Goal: Information Seeking & Learning: Learn about a topic

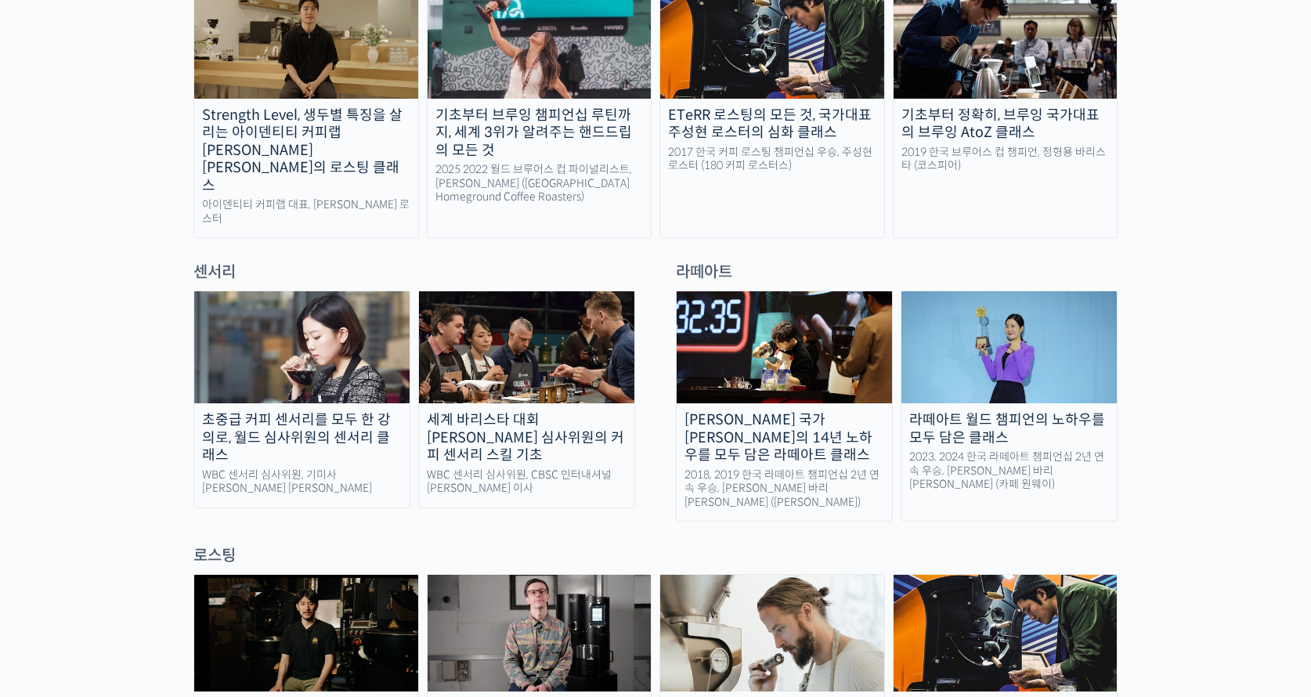
scroll to position [1096, 0]
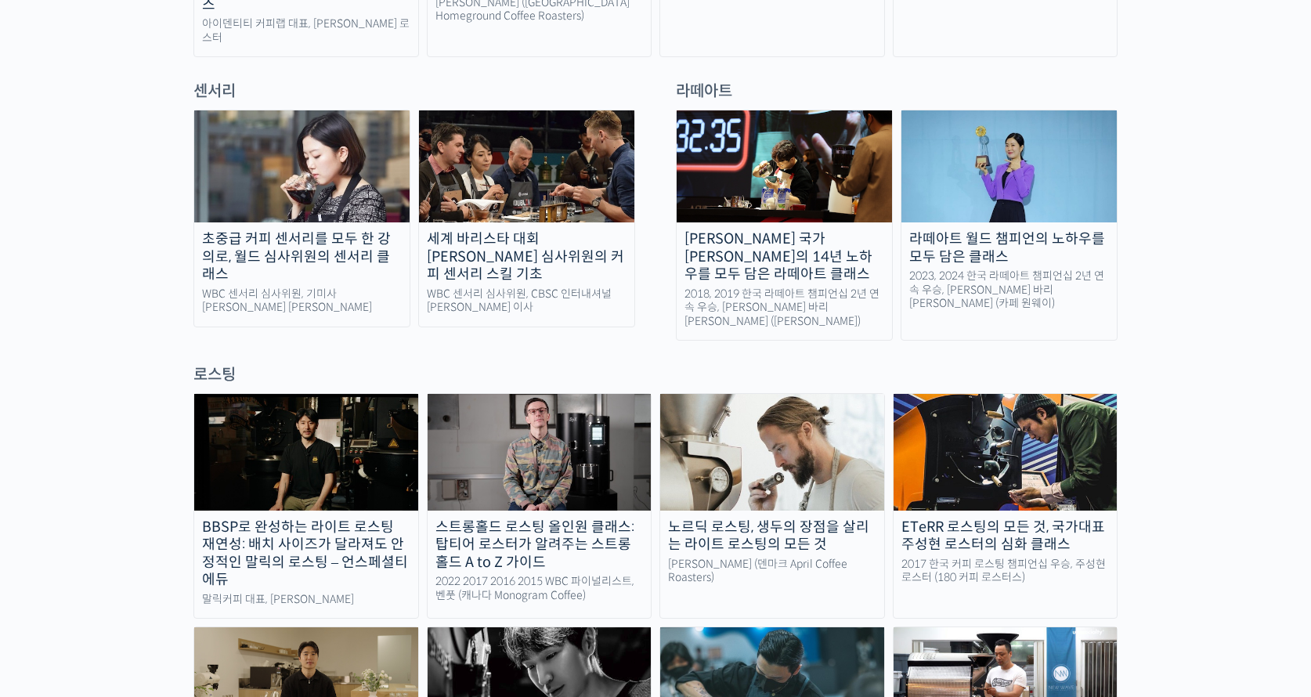
click at [395, 161] on img at bounding box center [301, 166] width 215 height 112
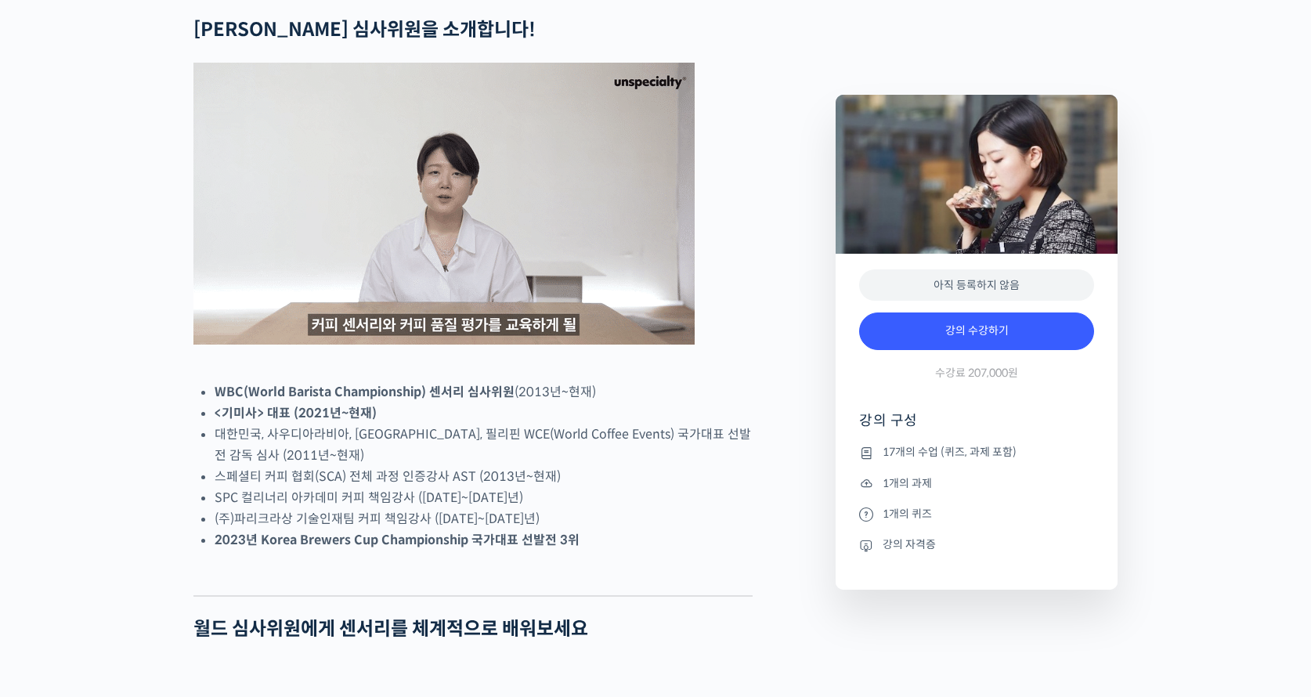
scroll to position [783, 0]
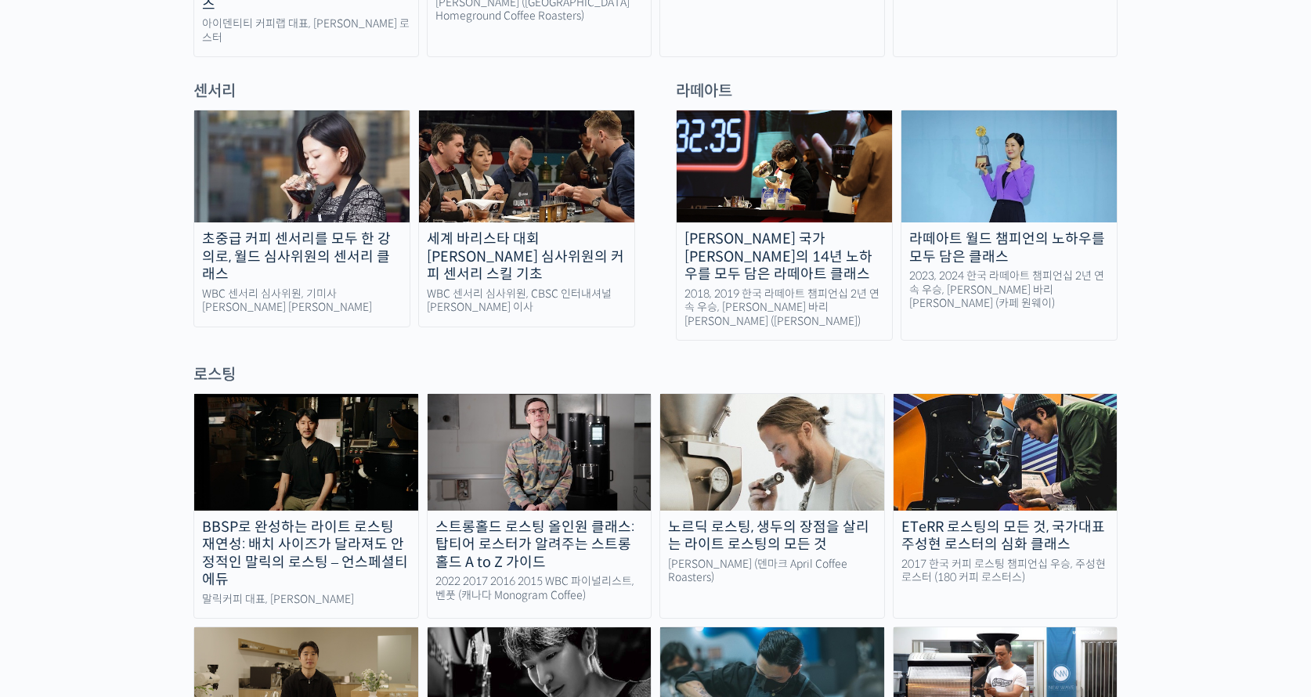
click at [535, 127] on img at bounding box center [526, 166] width 215 height 112
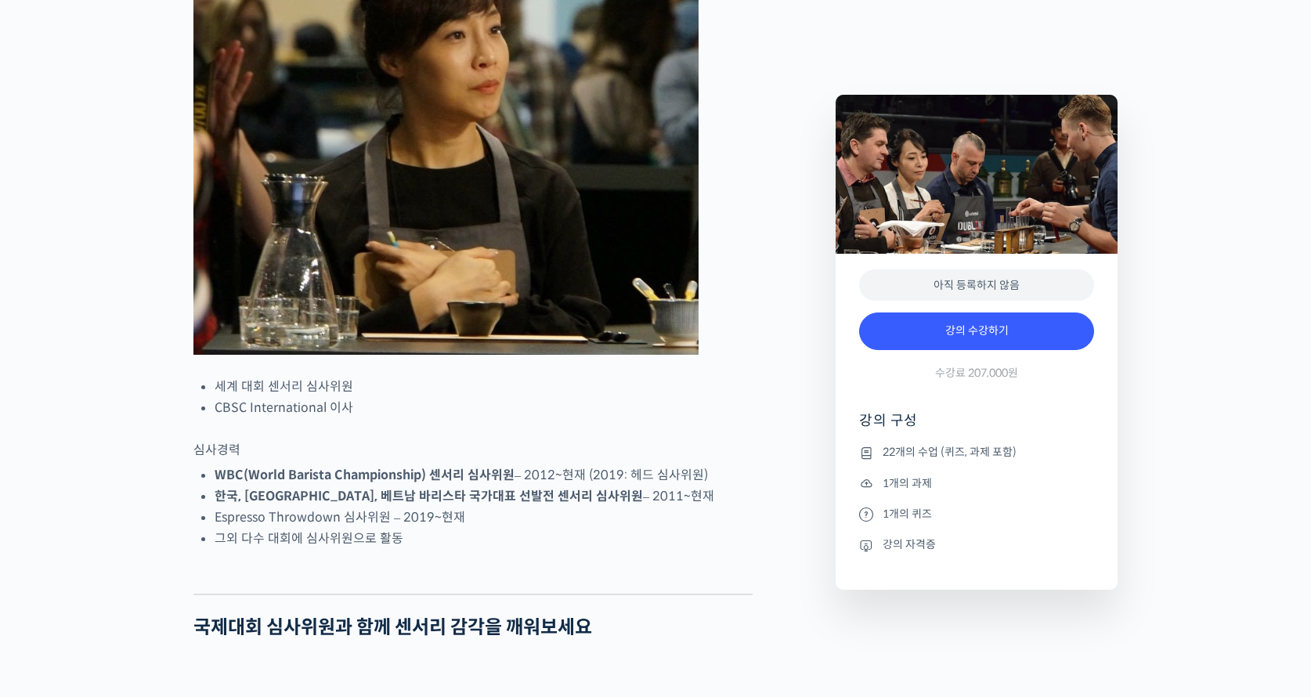
scroll to position [861, 0]
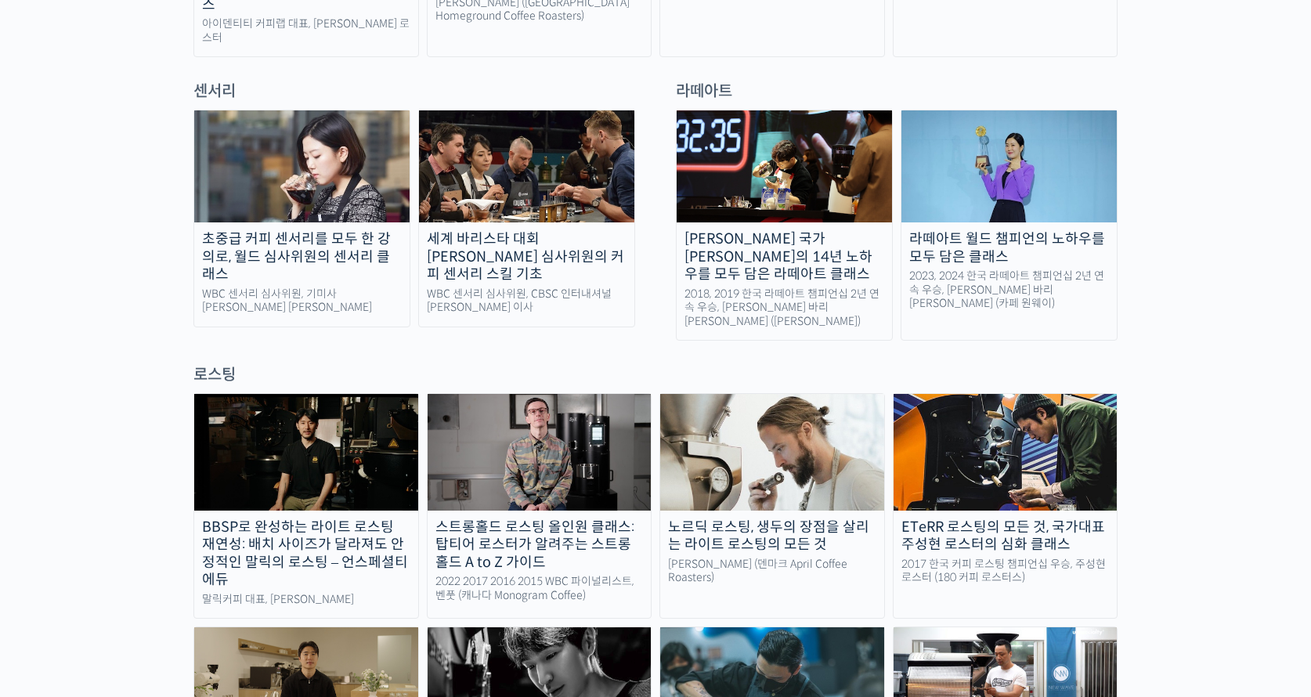
click at [346, 230] on div "초중급 커피 센서리를 모두 한 강의로, 월드 심사위원의 센서리 클래스" at bounding box center [301, 256] width 215 height 53
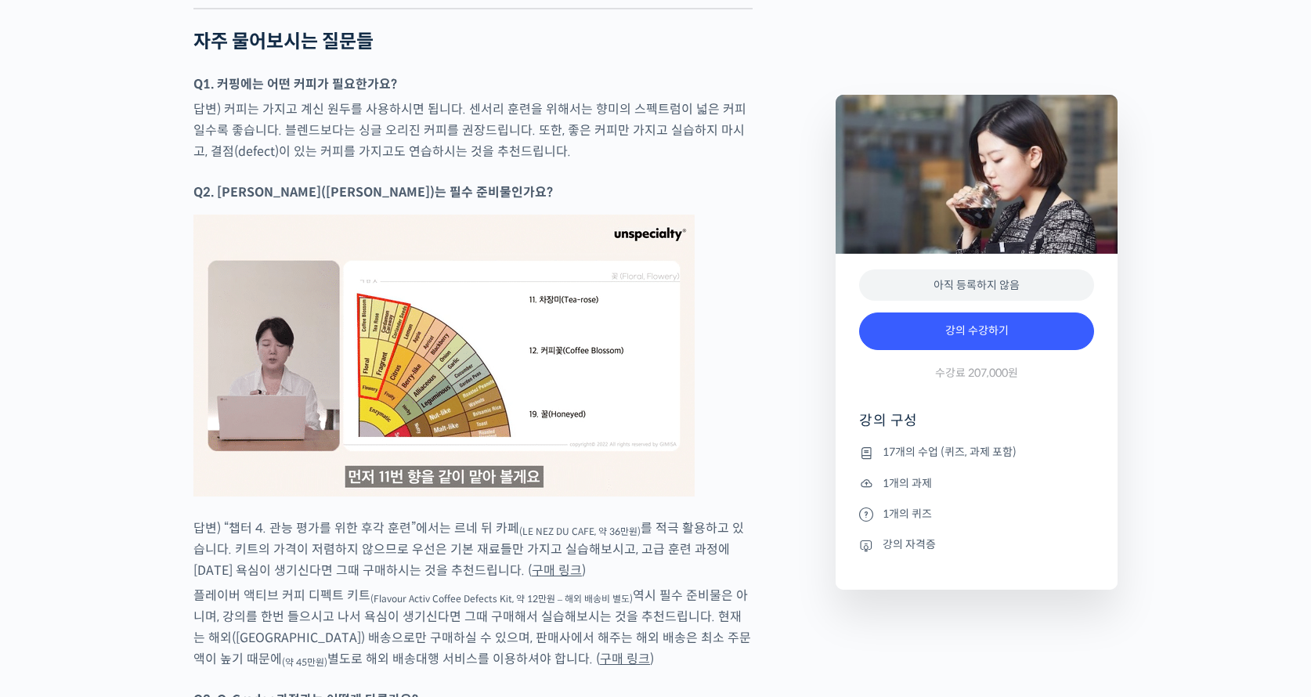
scroll to position [8614, 0]
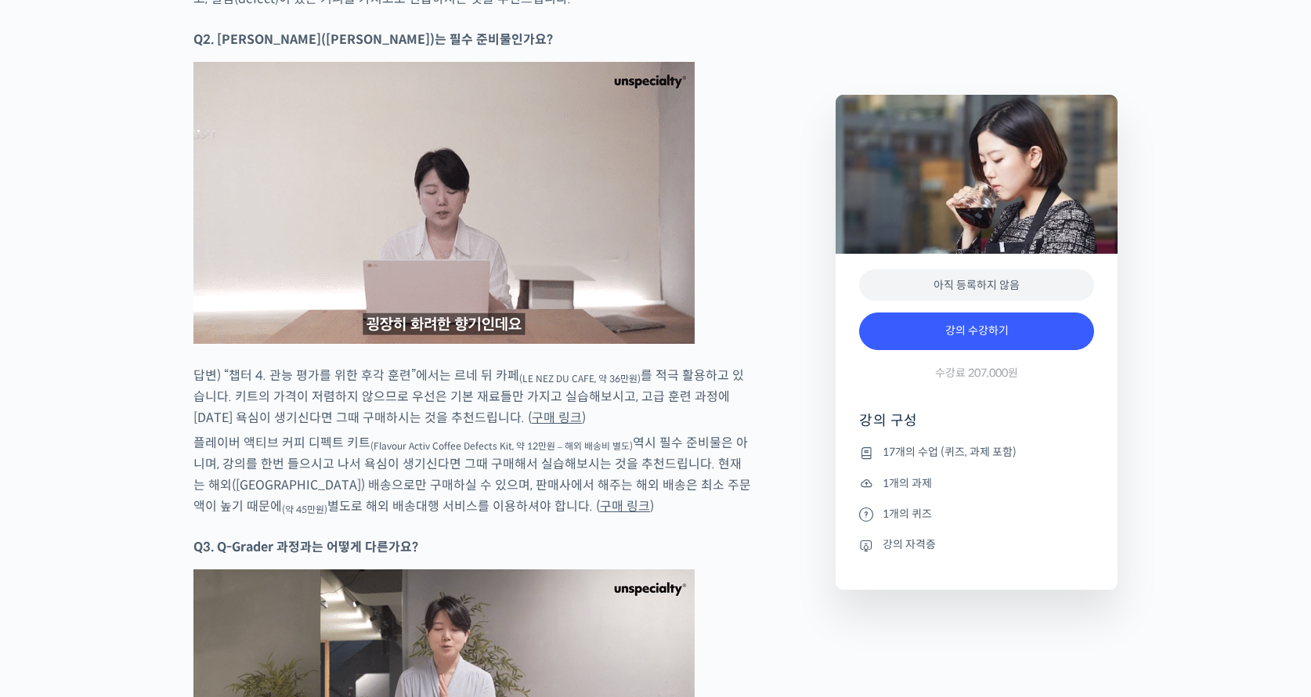
click at [532, 413] on link "구매 링크" at bounding box center [557, 418] width 50 height 16
click at [600, 507] on link "구매 링크" at bounding box center [625, 506] width 50 height 16
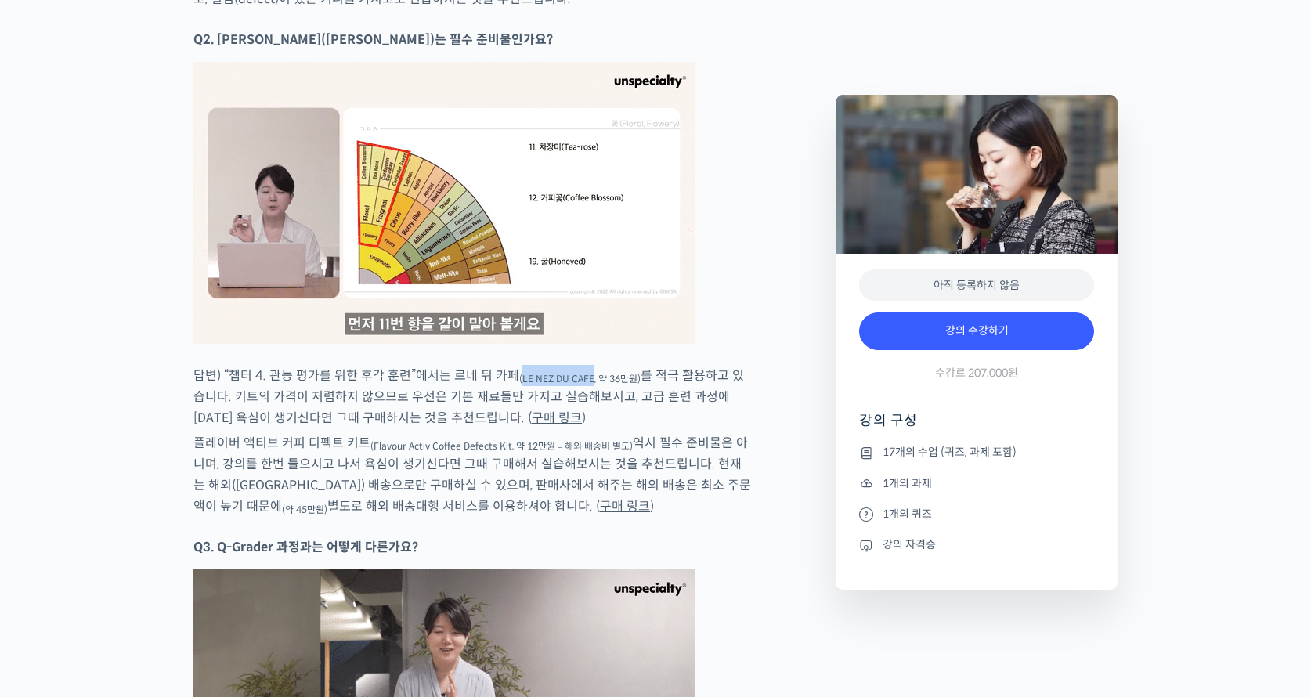
drag, startPoint x: 515, startPoint y: 373, endPoint x: 585, endPoint y: 375, distance: 69.7
click at [585, 375] on sub "(LE NEZ DU CAFE, 약 36만원)" at bounding box center [579, 379] width 121 height 12
copy sub "LE NEZ DU CAFE"
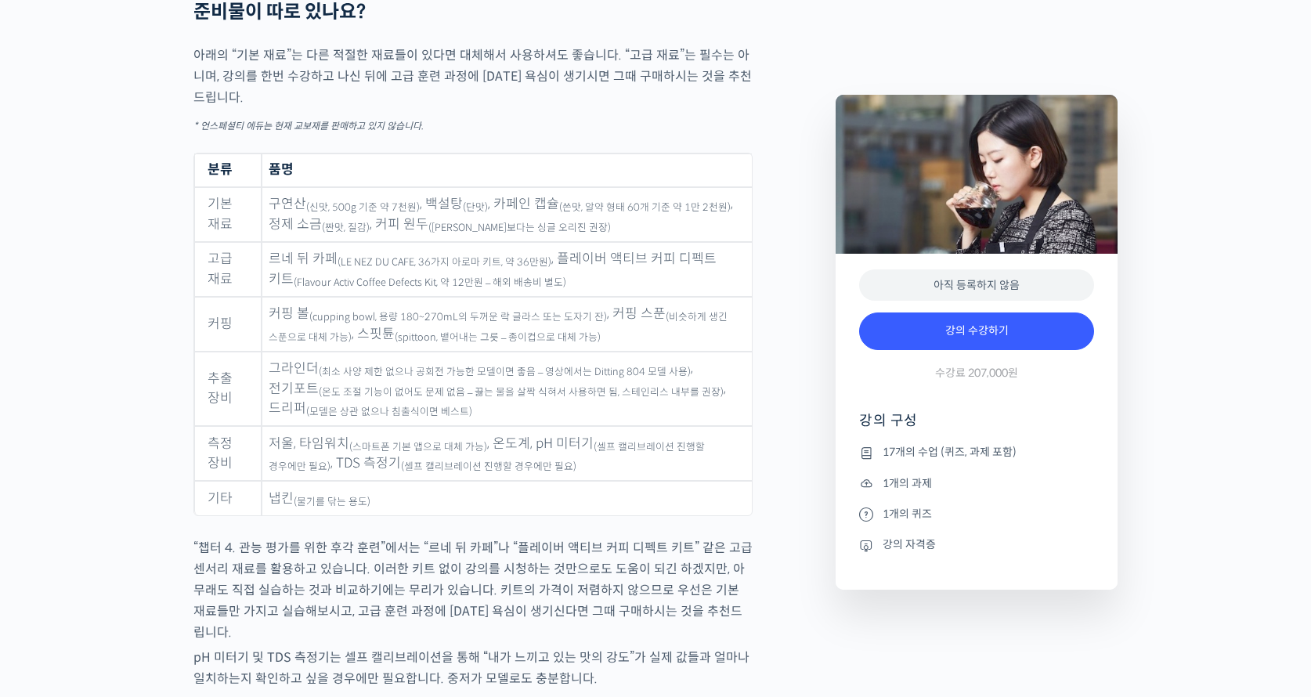
scroll to position [7987, 0]
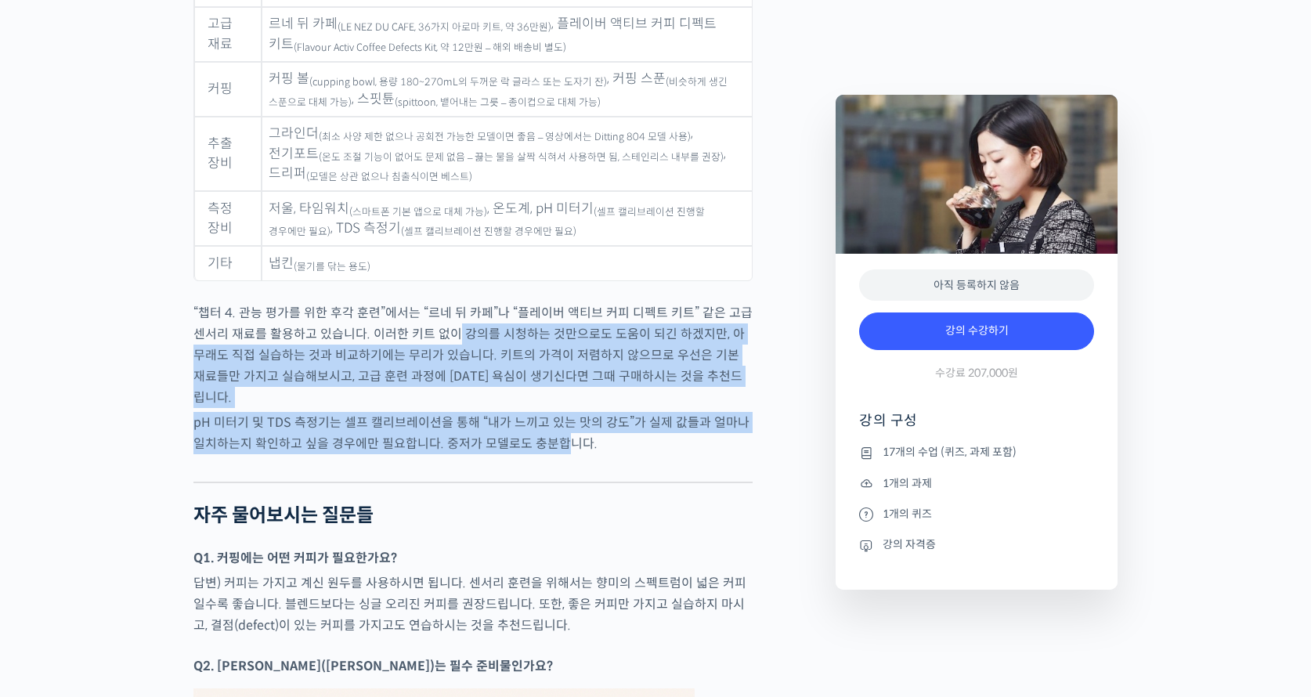
drag, startPoint x: 457, startPoint y: 352, endPoint x: 552, endPoint y: 436, distance: 127.6
click at [554, 436] on p "pH 미터기 및 TDS 측정기는 셀프 캘리브레이션을 통해 “내가 느끼고 있는 맛의 강도”가 실제 값들과 얼마나 일치하는지 확인하고 싶을 경우에…" at bounding box center [472, 433] width 559 height 42
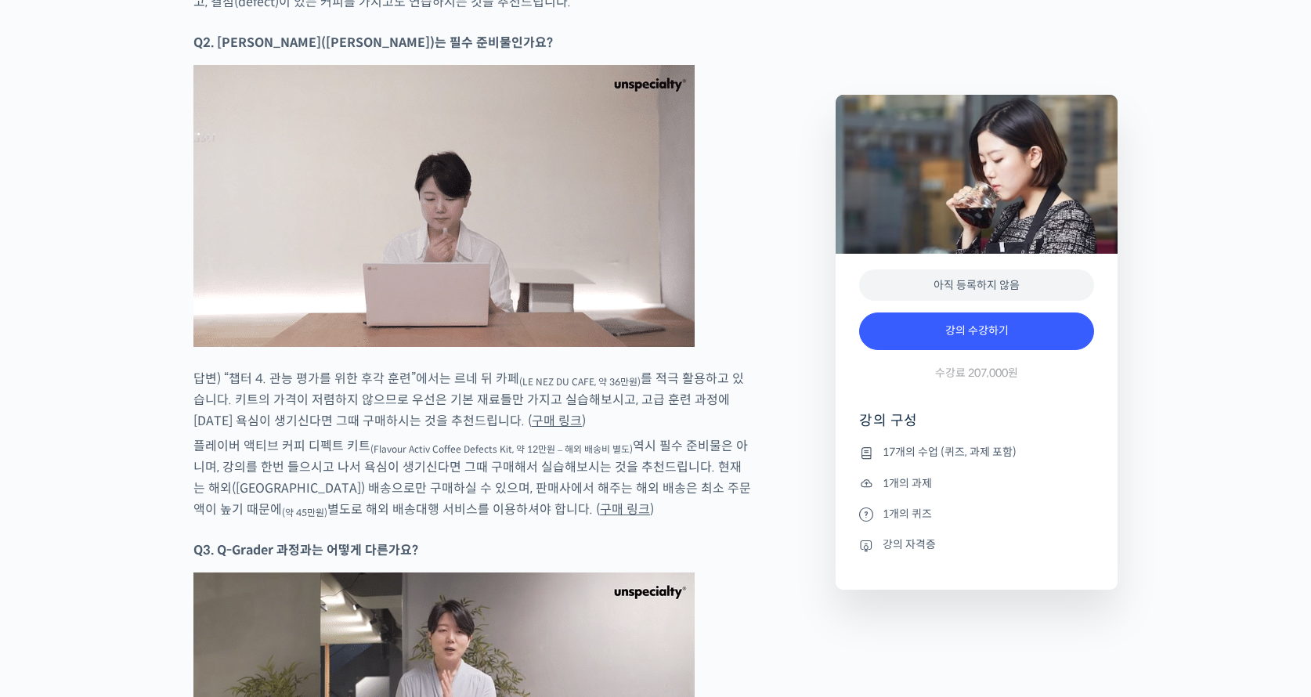
scroll to position [8614, 0]
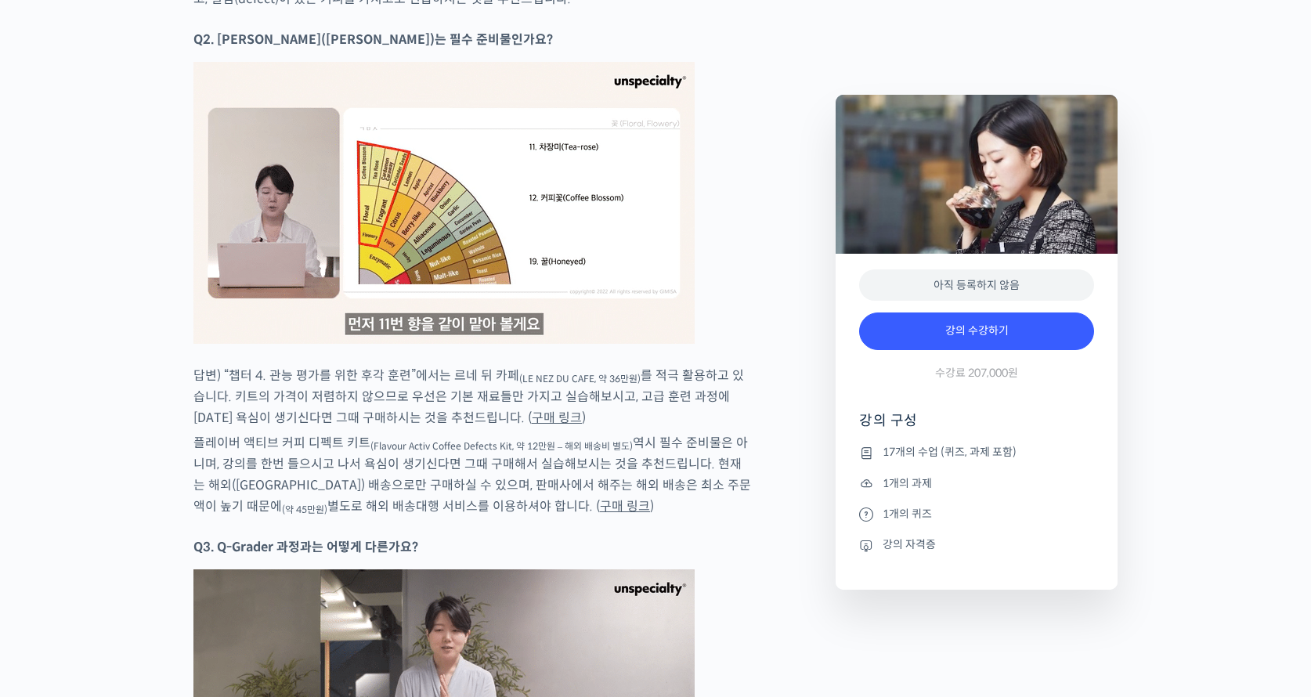
click at [532, 413] on link "구매 링크" at bounding box center [557, 418] width 50 height 16
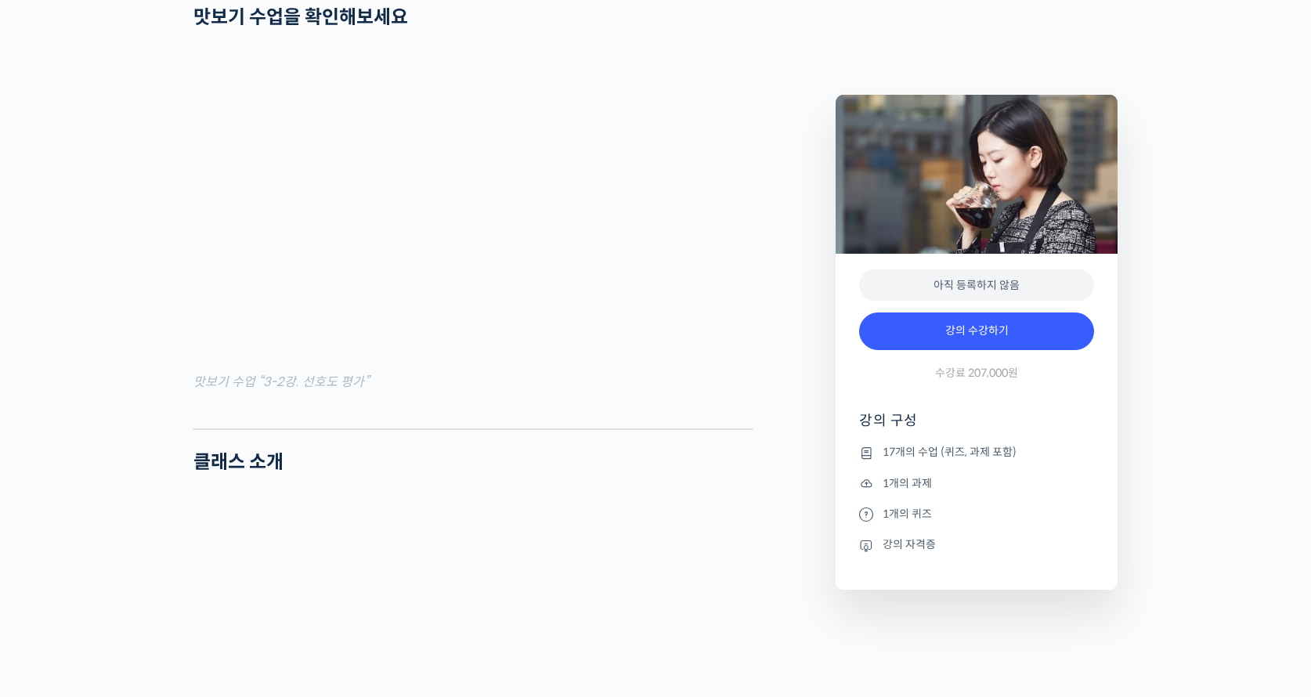
scroll to position [1536, 0]
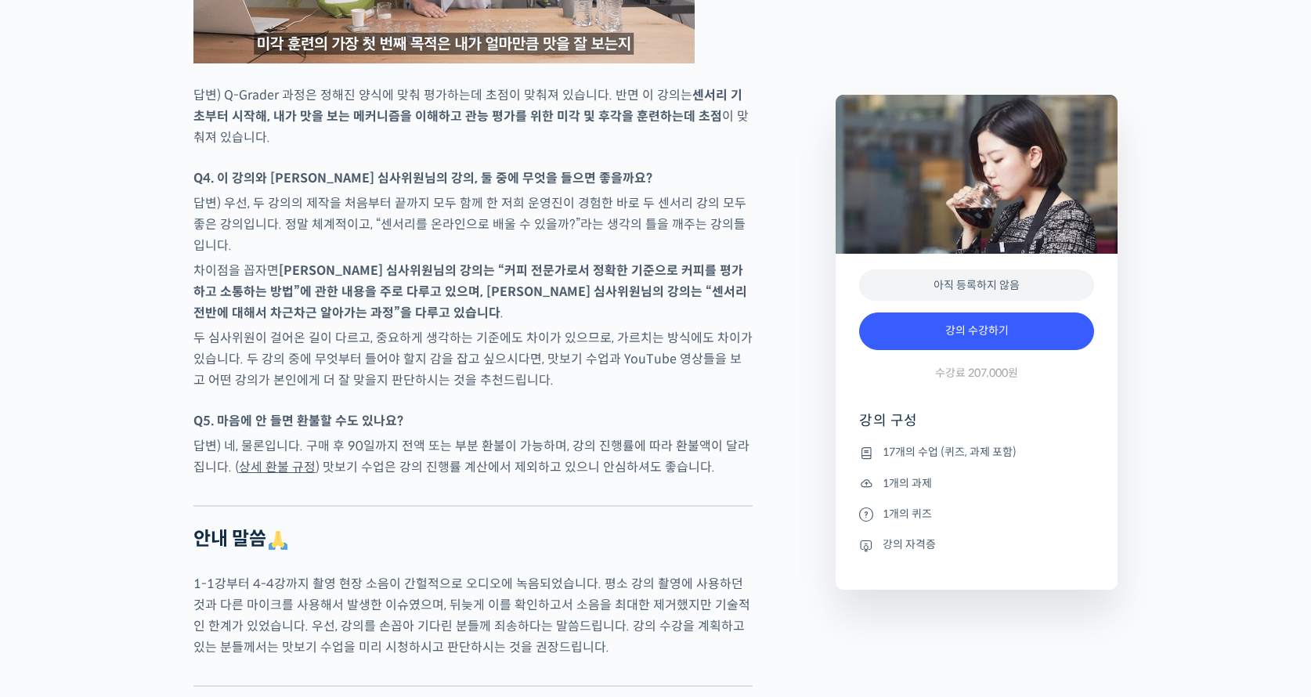
scroll to position [9715, 0]
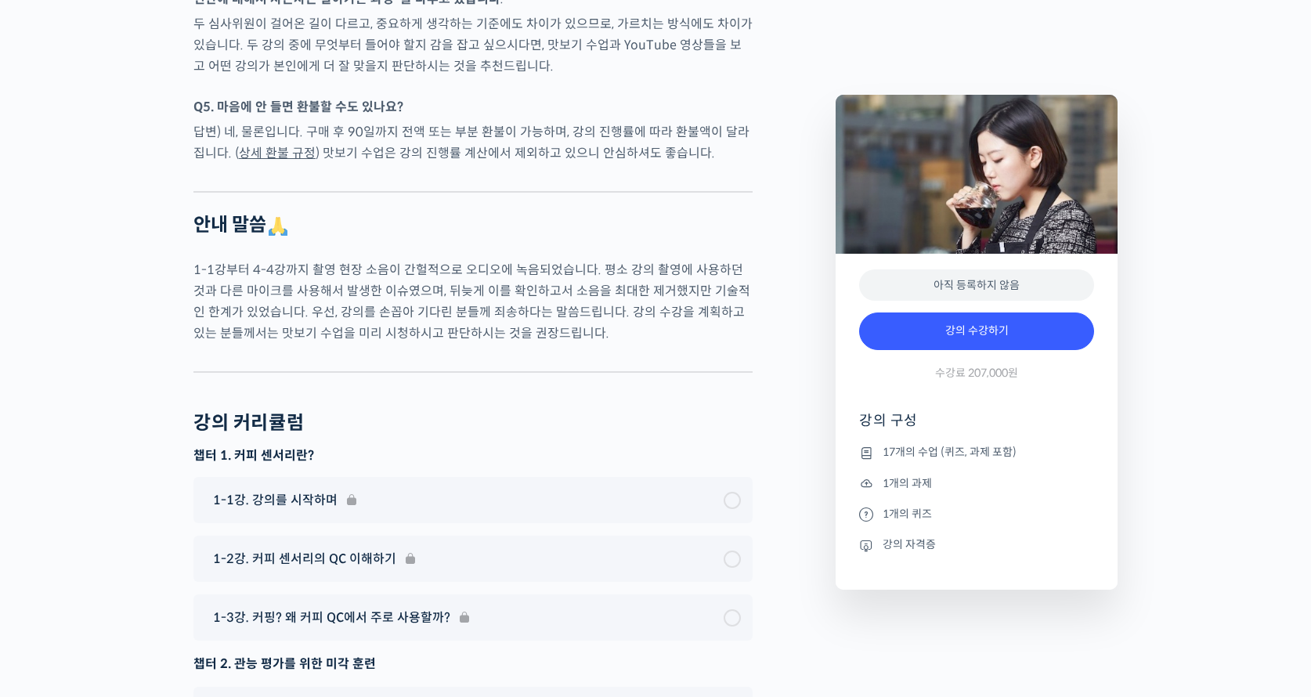
drag, startPoint x: 1319, startPoint y: 509, endPoint x: 1300, endPoint y: 604, distance: 96.6
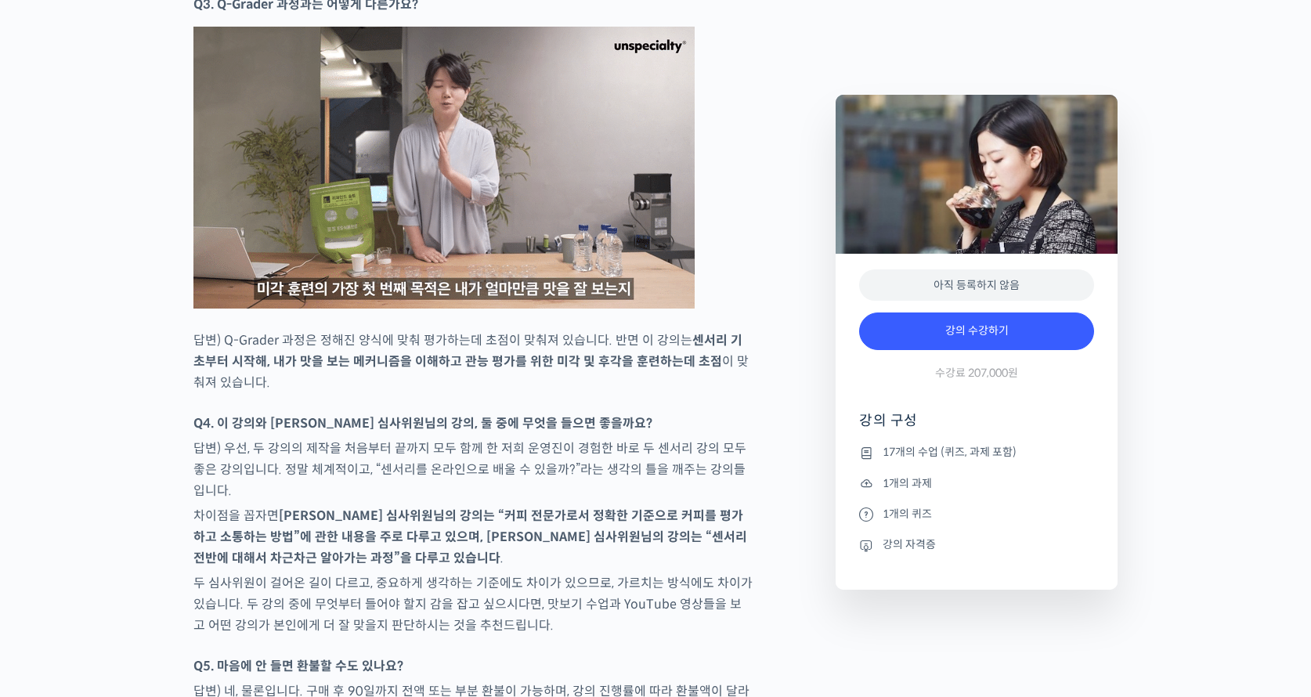
scroll to position [9184, 0]
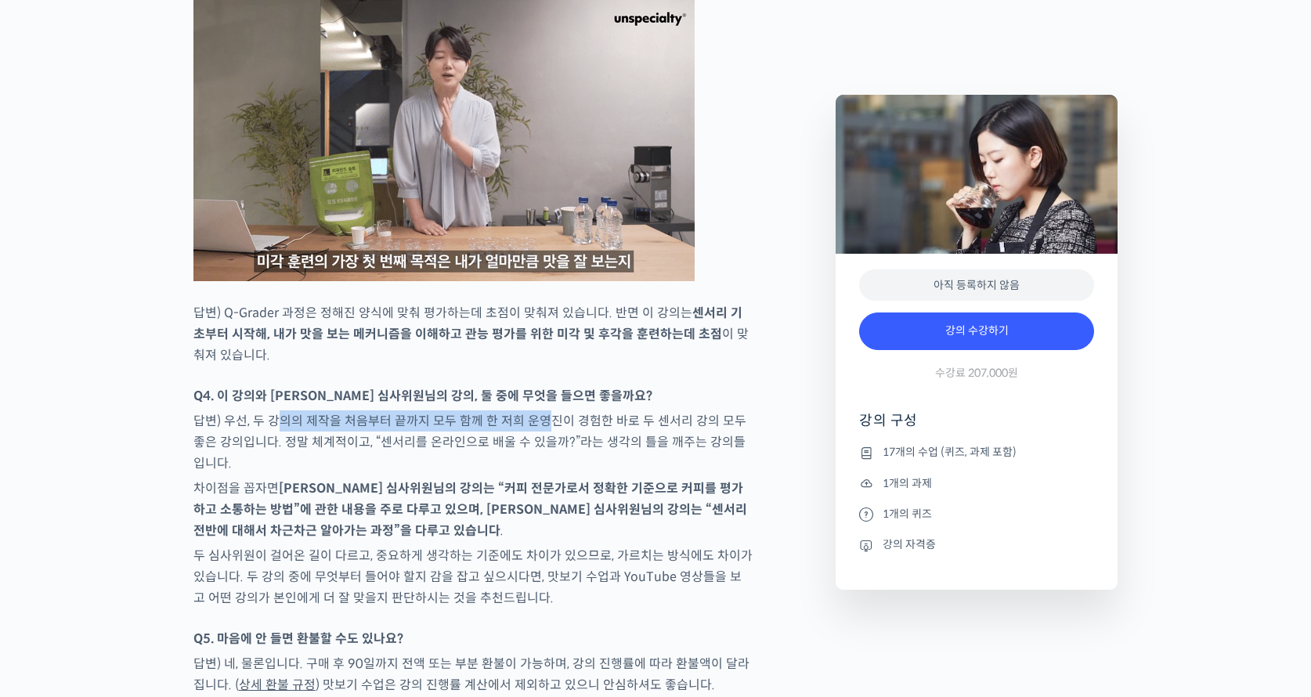
drag, startPoint x: 280, startPoint y: 425, endPoint x: 549, endPoint y: 416, distance: 268.8
click at [545, 416] on p "답변) 우선, 두 강의의 제작을 처음부터 끝까지 모두 함께 한 저희 운영진이 경험한 바로 두 센서리 강의 모두 좋은 강의입니다. 정말 체계적이…" at bounding box center [472, 441] width 559 height 63
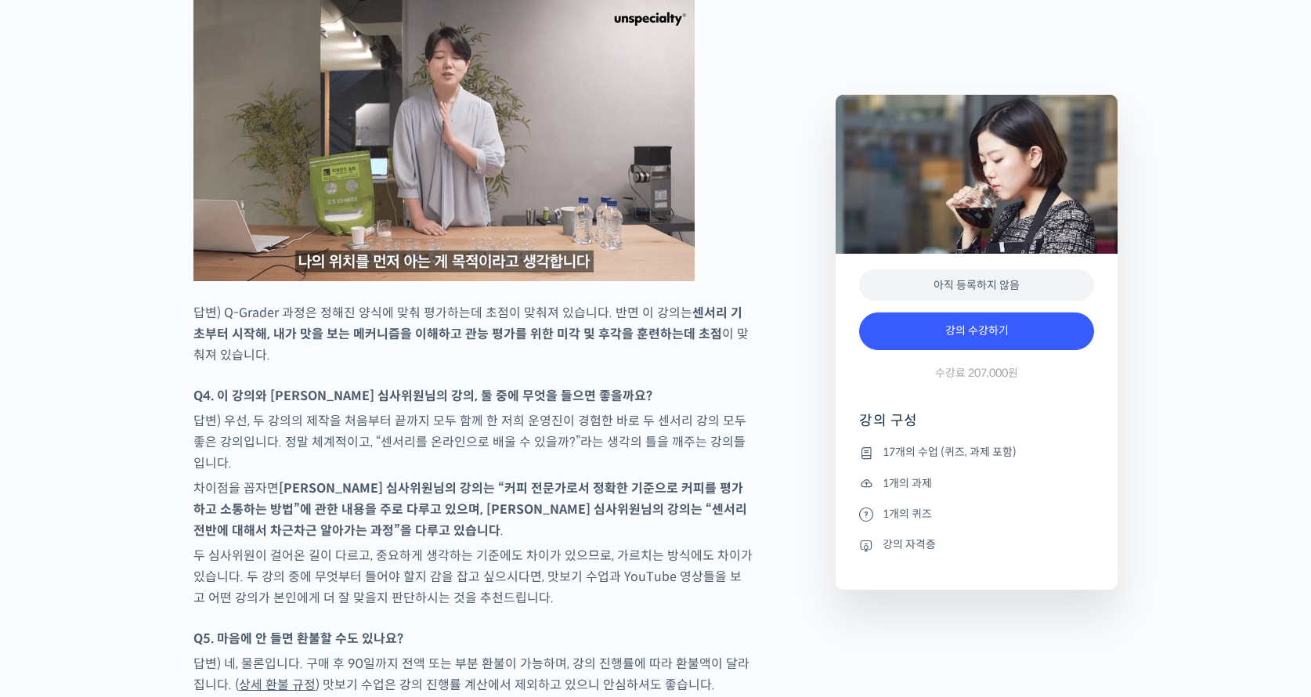
click at [550, 416] on p "답변) 우선, 두 강의의 제작을 처음부터 끝까지 모두 함께 한 저희 운영진이 경험한 바로 두 센서리 강의 모두 좋은 강의입니다. 정말 체계적이…" at bounding box center [472, 441] width 559 height 63
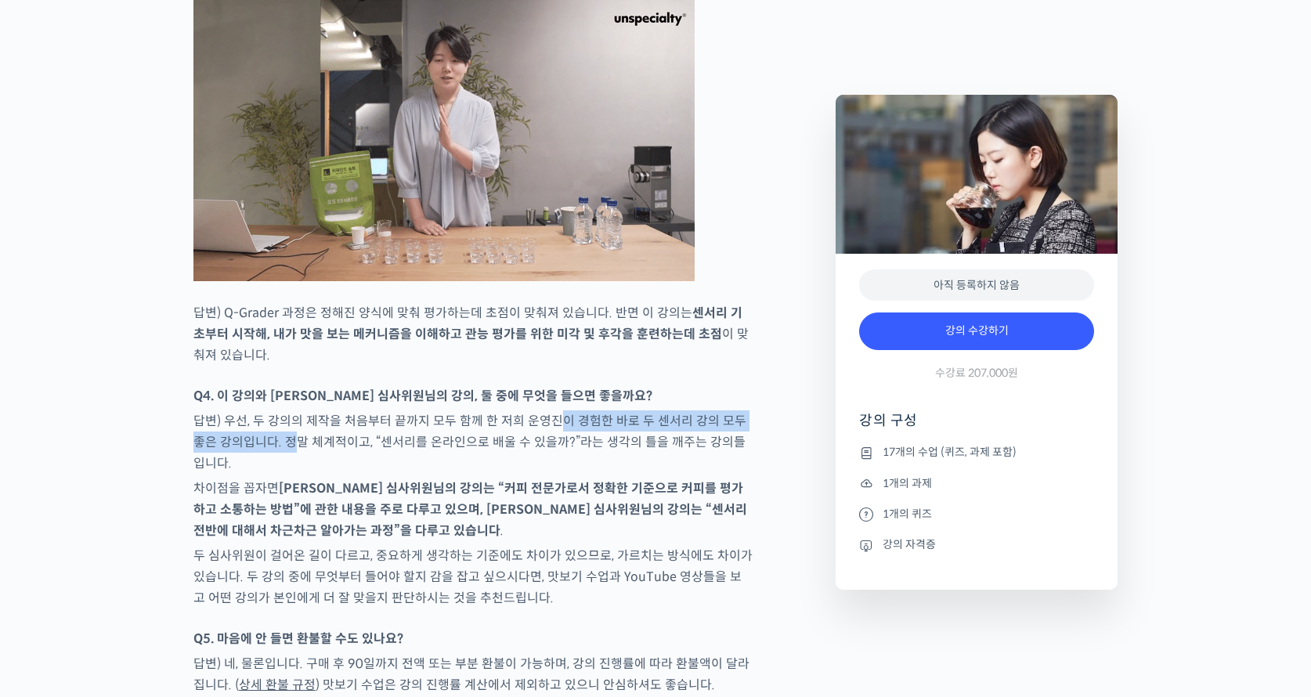
drag, startPoint x: 556, startPoint y: 416, endPoint x: 283, endPoint y: 432, distance: 273.0
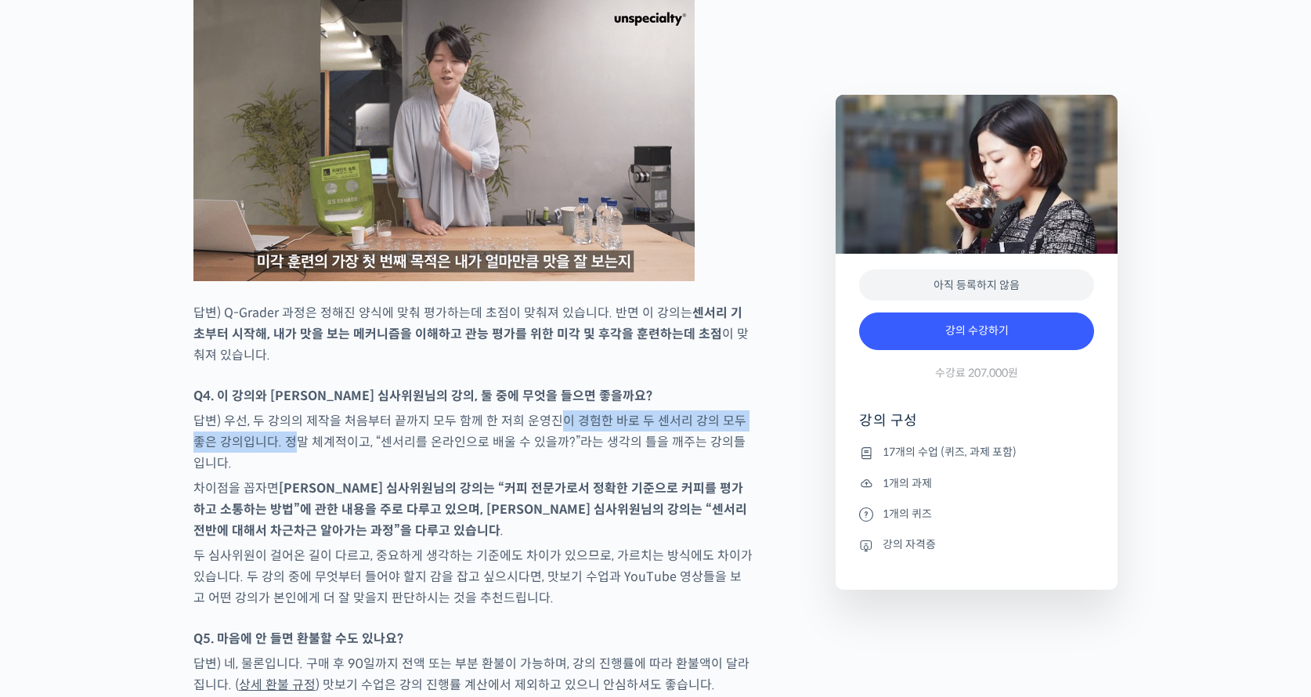
click at [280, 432] on p "답변) 우선, 두 강의의 제작을 처음부터 끝까지 모두 함께 한 저희 운영진이 경험한 바로 두 센서리 강의 모두 좋은 강의입니다. 정말 체계적이…" at bounding box center [472, 441] width 559 height 63
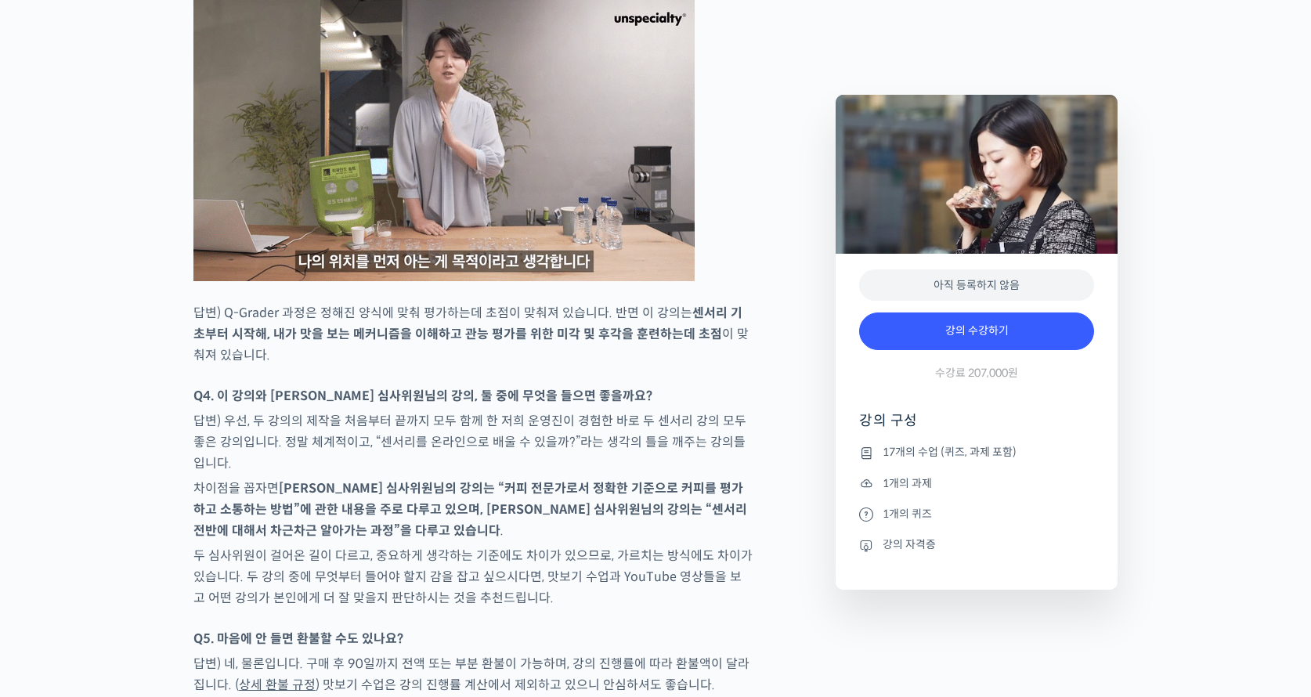
click at [291, 435] on p "답변) 우선, 두 강의의 제작을 처음부터 끝까지 모두 함께 한 저희 운영진이 경험한 바로 두 센서리 강의 모두 좋은 강의입니다. 정말 체계적이…" at bounding box center [472, 441] width 559 height 63
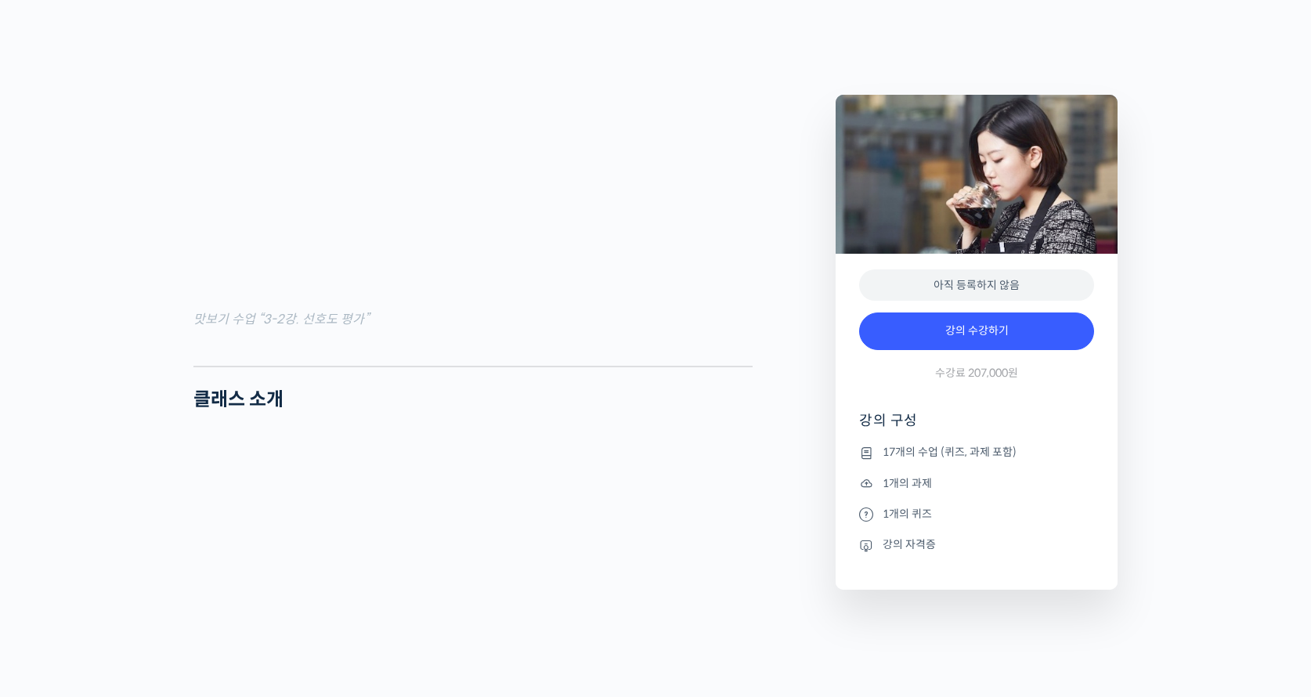
scroll to position [1666, 0]
